Goal: Task Accomplishment & Management: Use online tool/utility

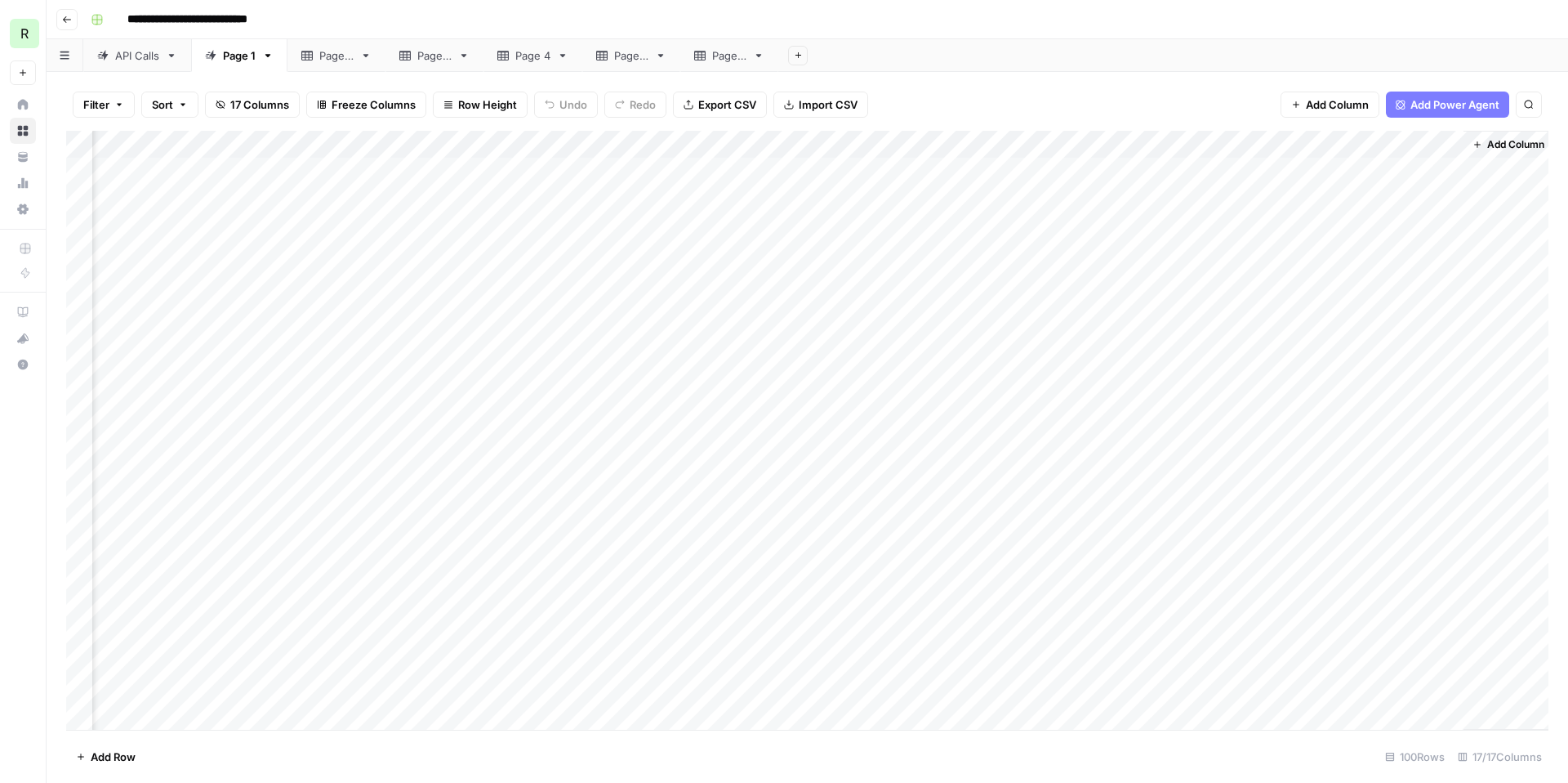
scroll to position [0, 1162]
click at [1005, 171] on div "Add Column" at bounding box center [807, 430] width 1482 height 599
click at [1275, 541] on div "Add Column" at bounding box center [807, 430] width 1482 height 599
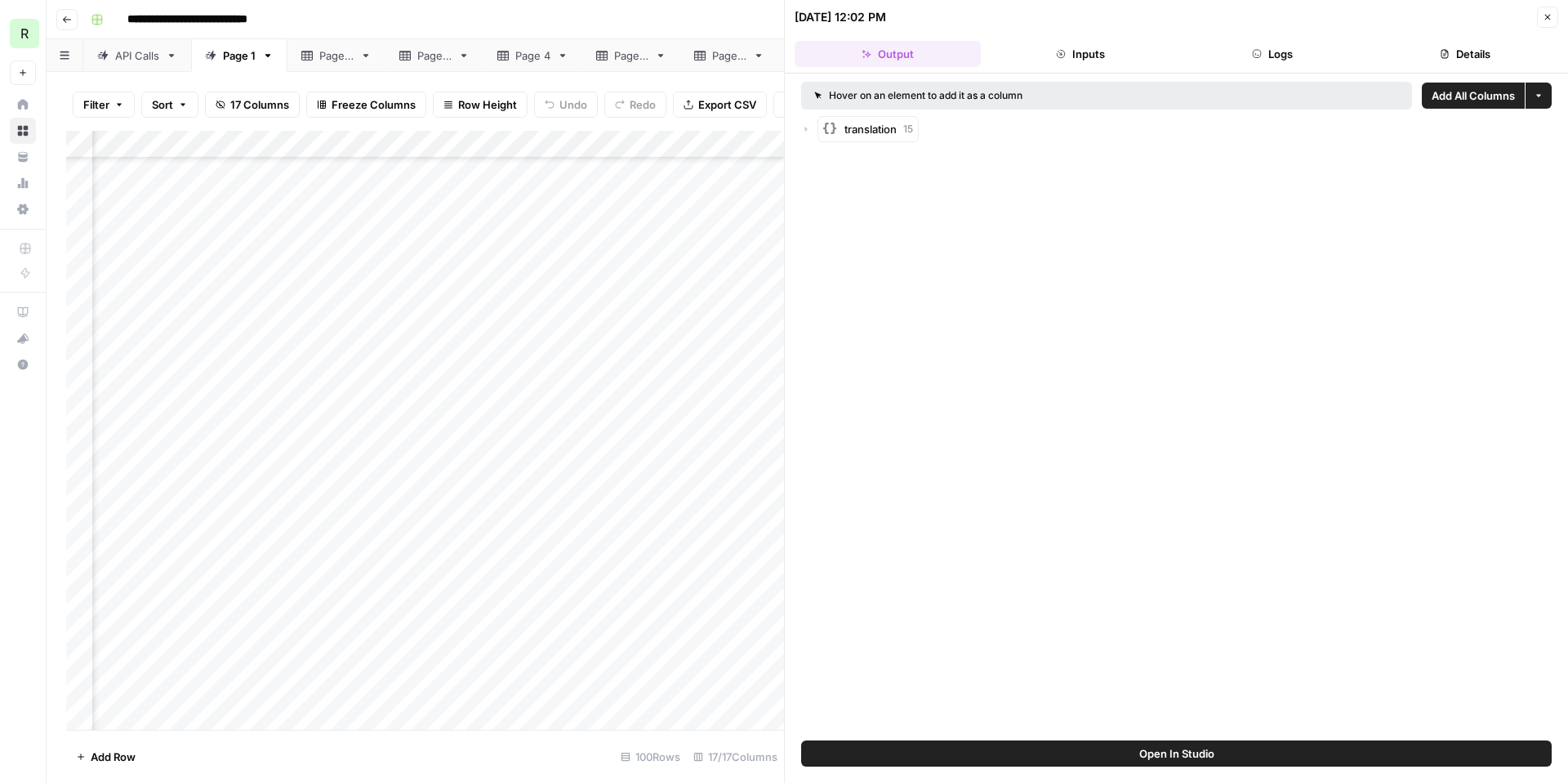
click at [746, 14] on div "**********" at bounding box center [818, 19] width 1468 height 26
click at [1548, 15] on icon "button" at bounding box center [1547, 17] width 10 height 10
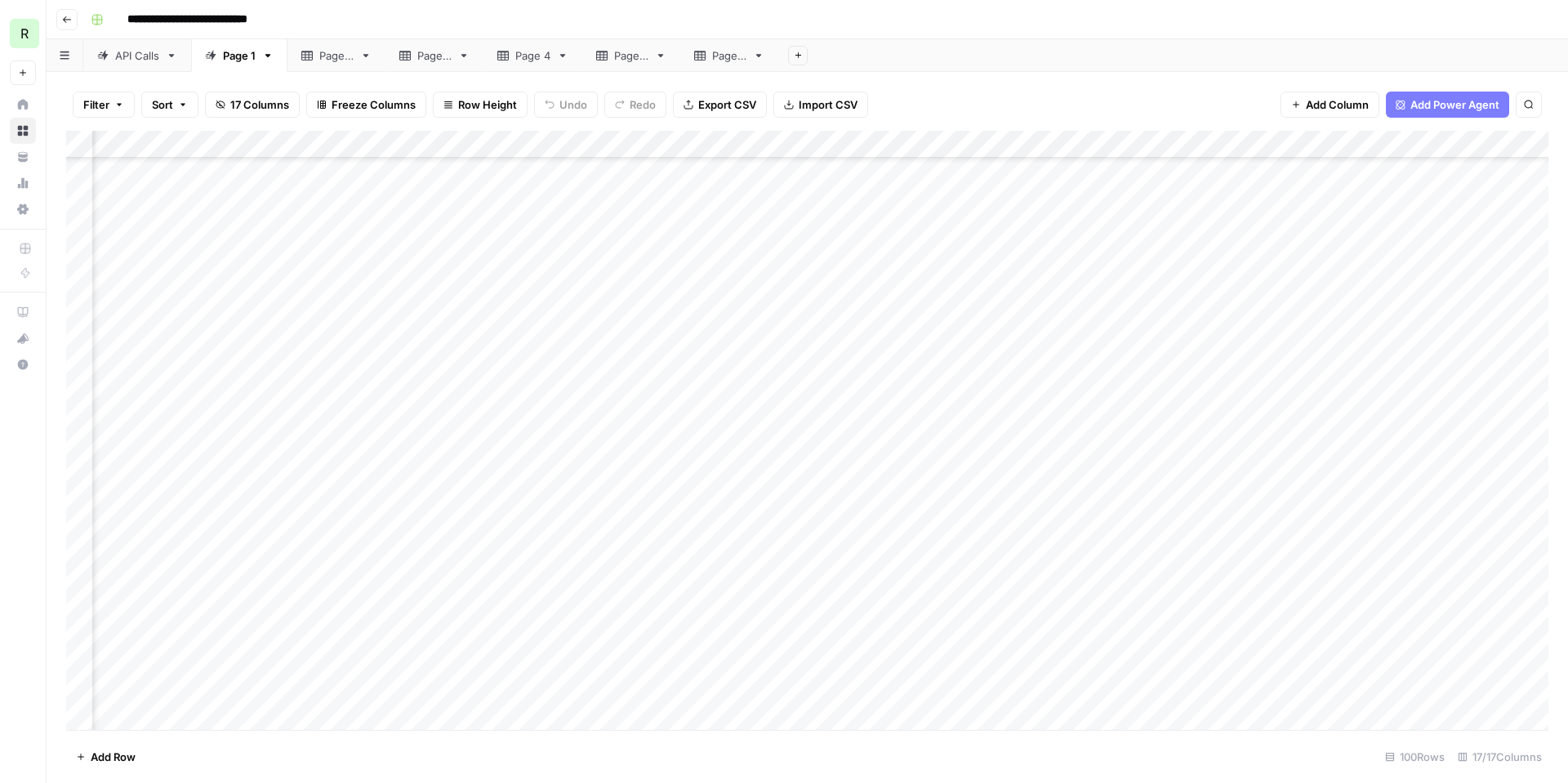
scroll to position [2183, 1026]
click at [1085, 350] on div "Add Column" at bounding box center [807, 430] width 1482 height 599
click at [1013, 551] on div "Add Column" at bounding box center [807, 430] width 1482 height 599
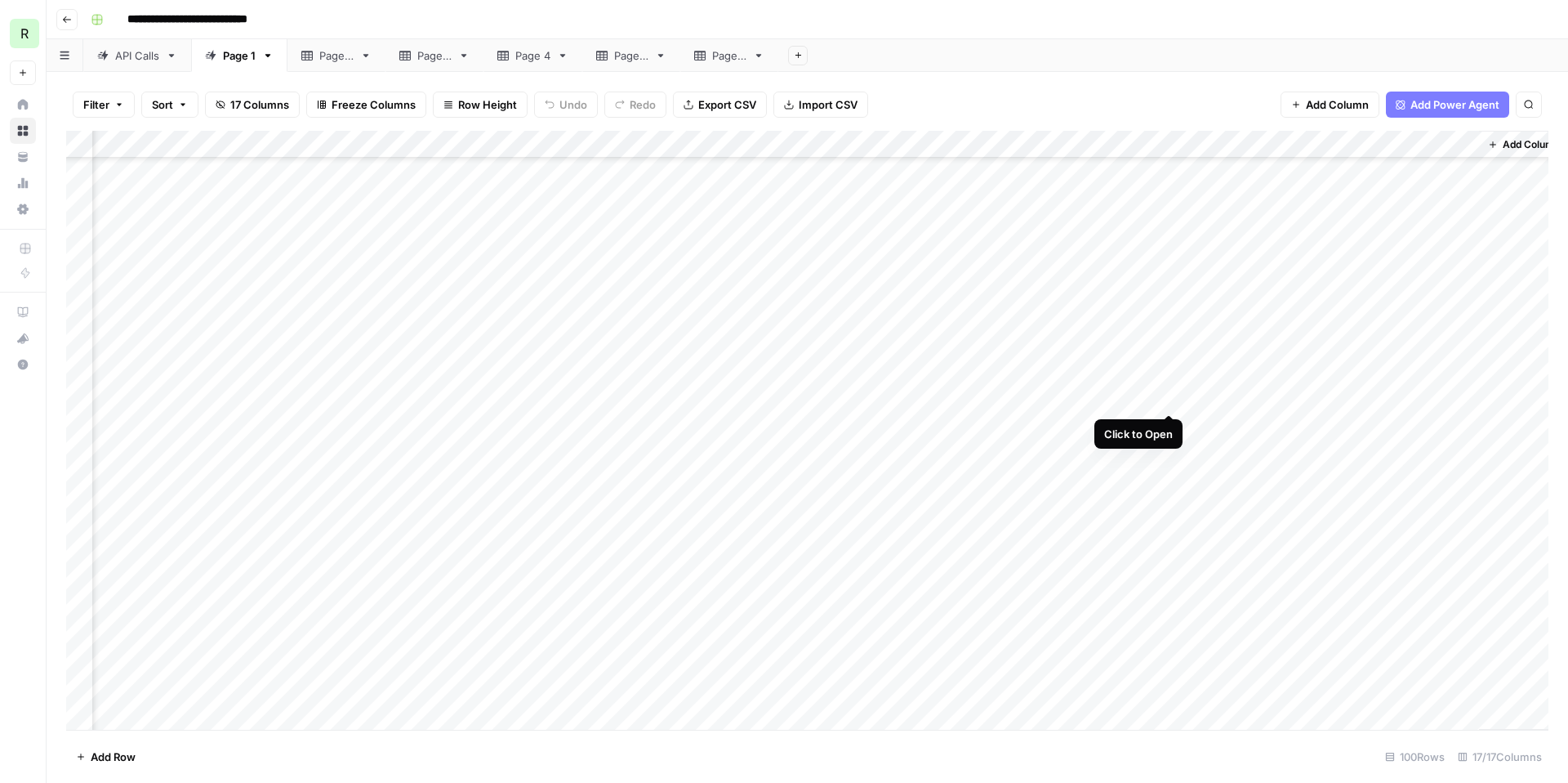
click at [1165, 394] on div "Add Column" at bounding box center [807, 430] width 1482 height 599
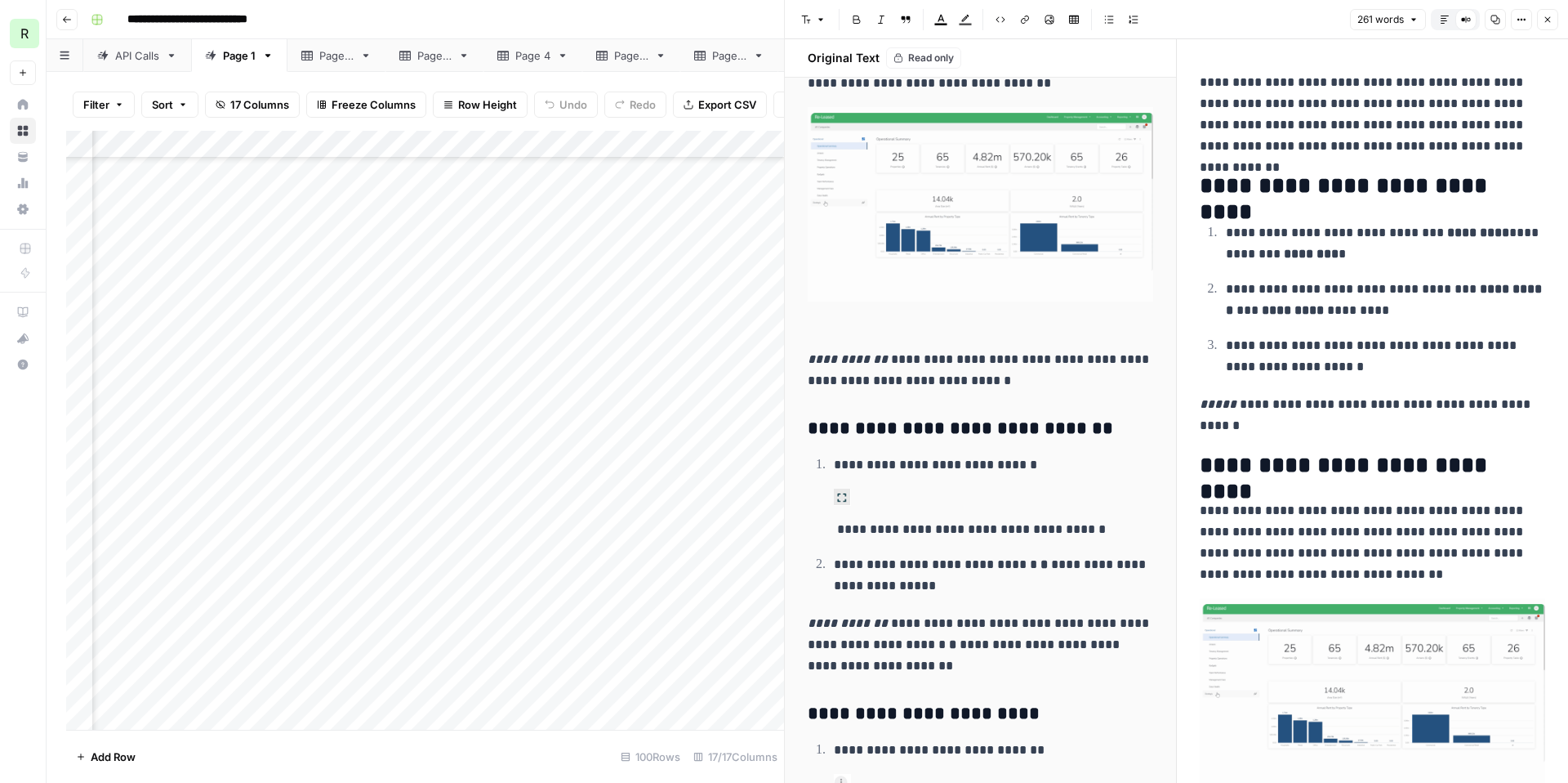
click at [707, 4] on header "**********" at bounding box center [807, 20] width 1521 height 39
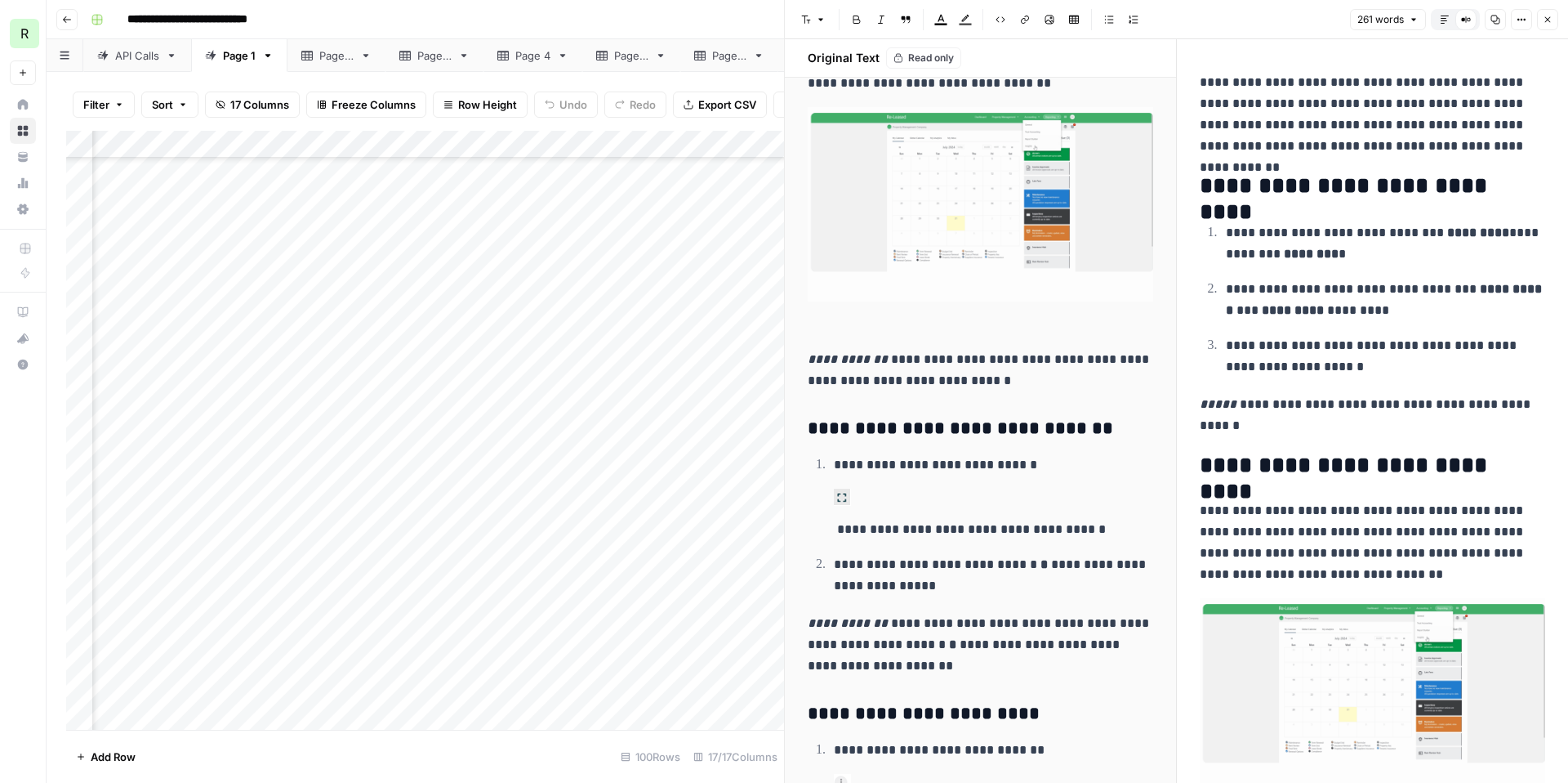
click at [1547, 21] on icon "button" at bounding box center [1548, 20] width 5 height 5
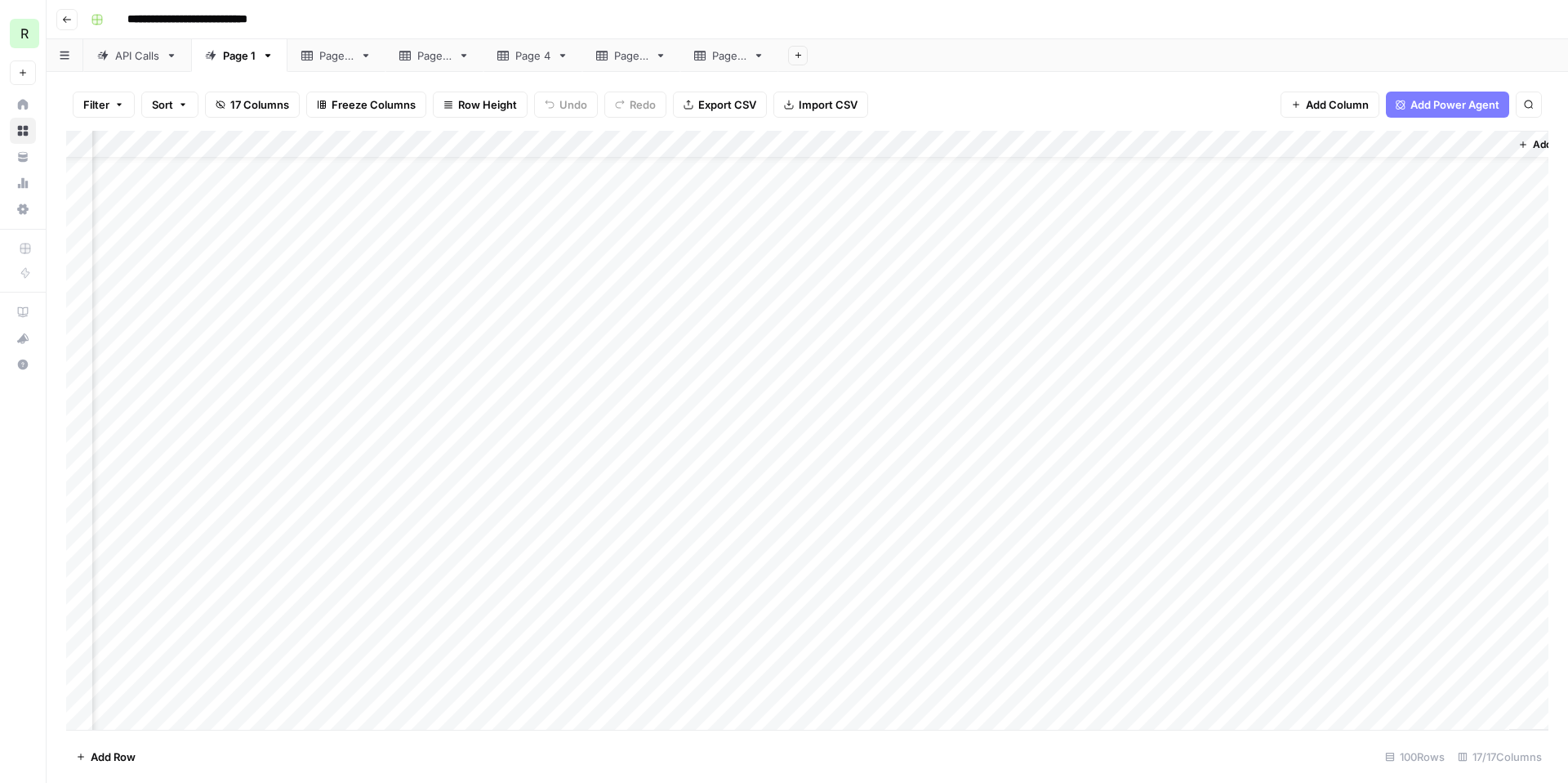
scroll to position [0, 1116]
click at [1049, 169] on div "Add Column" at bounding box center [807, 430] width 1482 height 599
click at [1181, 168] on div "Add Column" at bounding box center [807, 430] width 1482 height 599
click at [1259, 166] on div "Add Column" at bounding box center [807, 430] width 1482 height 599
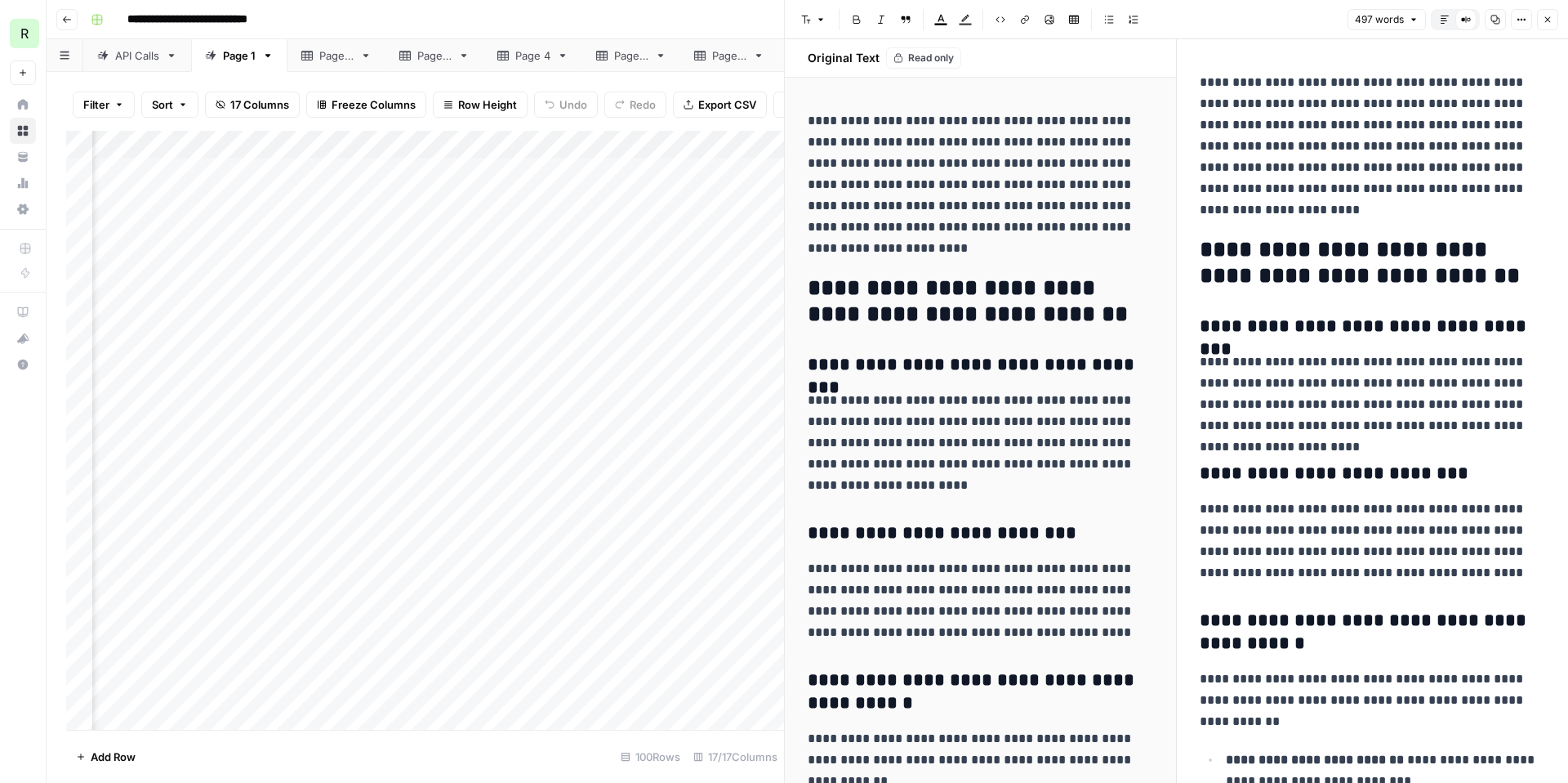
click at [706, 12] on div "**********" at bounding box center [818, 19] width 1468 height 26
drag, startPoint x: 702, startPoint y: 16, endPoint x: 846, endPoint y: 17, distance: 144.0
click at [702, 16] on div "**********" at bounding box center [818, 19] width 1468 height 26
click at [1547, 22] on icon "button" at bounding box center [1547, 19] width 10 height 10
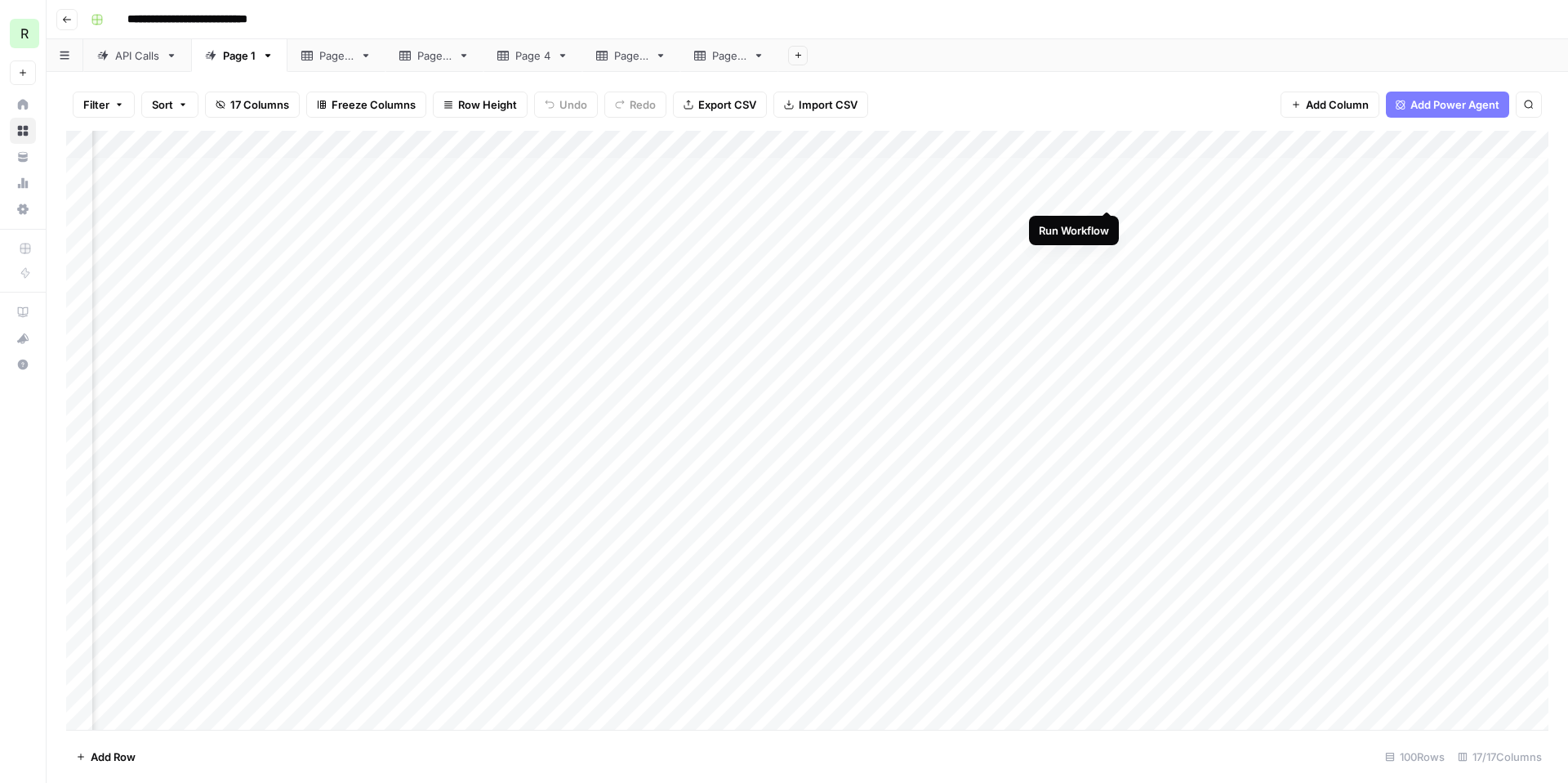
click at [1107, 196] on div "Add Column" at bounding box center [807, 430] width 1482 height 599
click at [1109, 277] on div "Add Column" at bounding box center [807, 430] width 1482 height 599
click at [1109, 301] on div "Add Column" at bounding box center [807, 430] width 1482 height 599
click at [1107, 308] on div "Add Column" at bounding box center [807, 430] width 1482 height 599
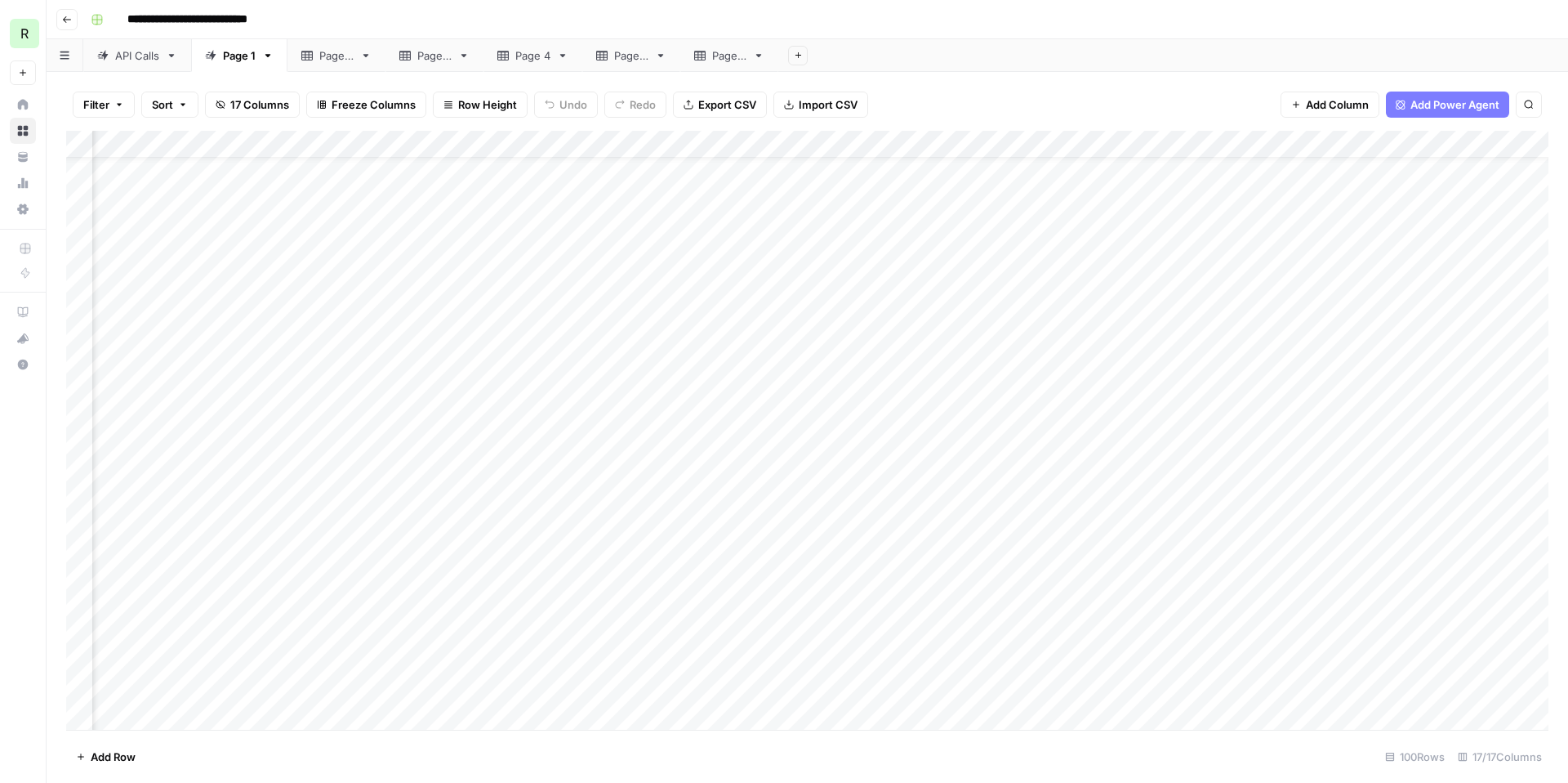
scroll to position [55, 1062]
click at [1048, 560] on div "Add Column" at bounding box center [807, 430] width 1482 height 599
